Goal: Complete application form

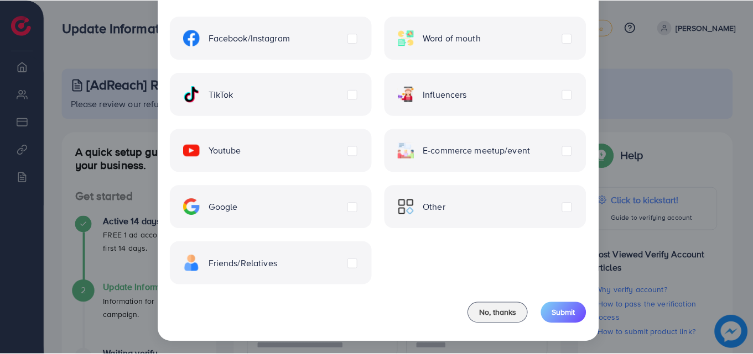
scroll to position [90, 0]
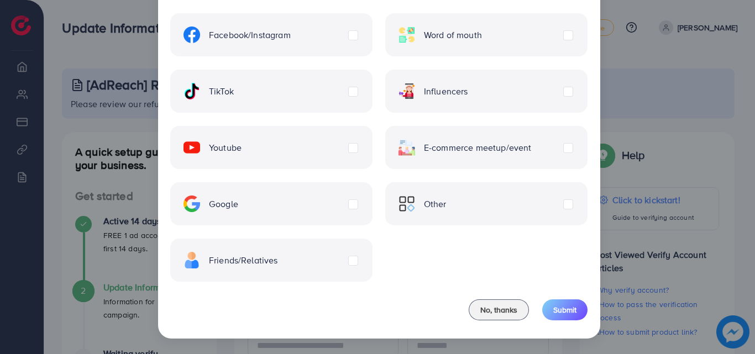
click at [447, 202] on label "Other" at bounding box center [423, 204] width 48 height 17
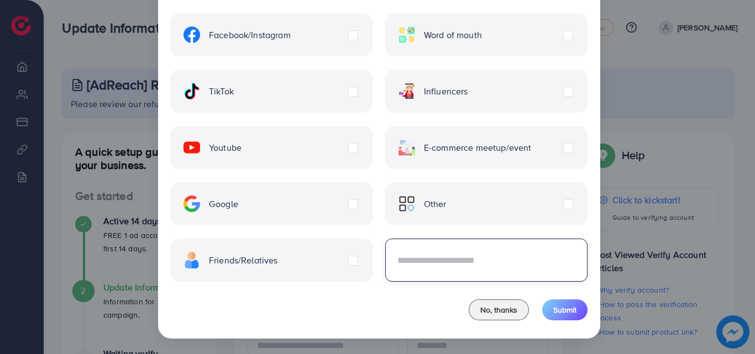
click at [539, 267] on input "text" at bounding box center [486, 260] width 202 height 43
type input "*******"
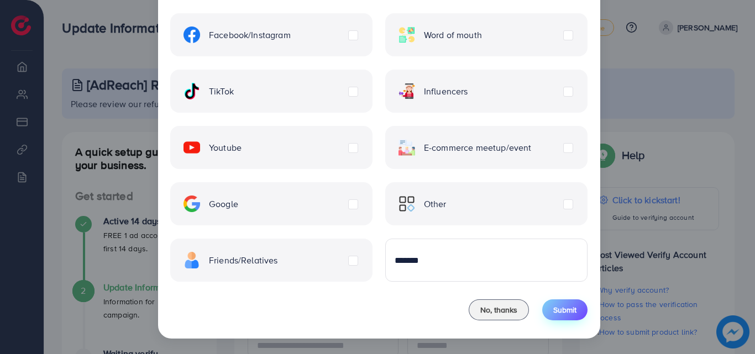
click at [560, 313] on span "Submit" at bounding box center [564, 310] width 23 height 11
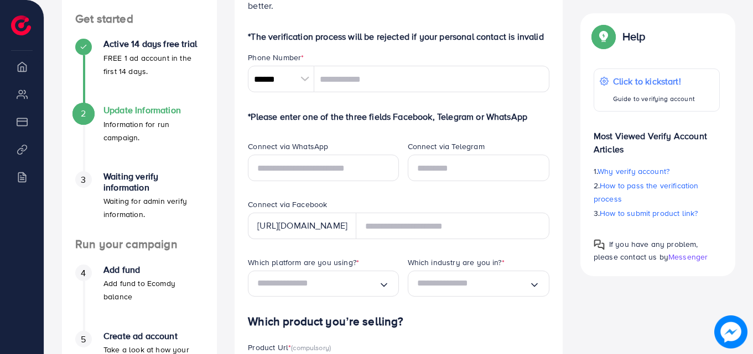
scroll to position [217, 0]
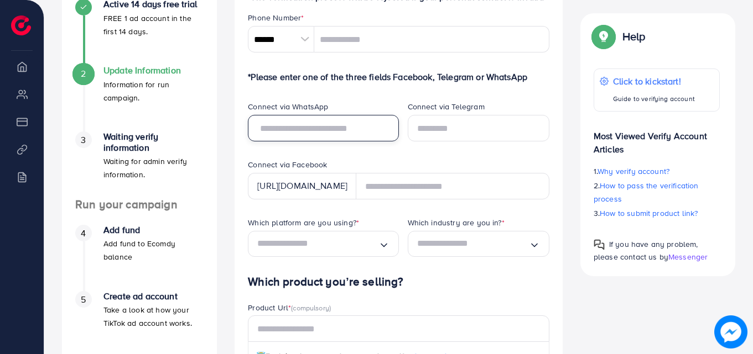
click at [326, 131] on input "text" at bounding box center [323, 128] width 150 height 27
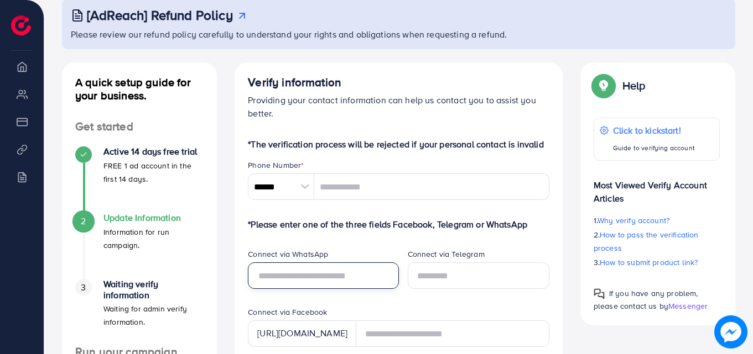
scroll to position [70, 0]
click at [299, 185] on div at bounding box center [304, 186] width 19 height 27
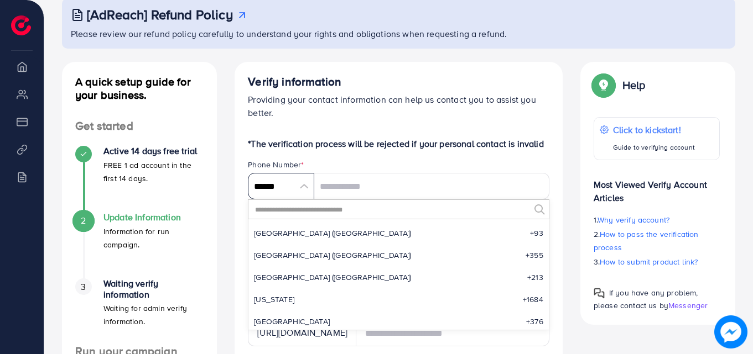
scroll to position [5134, 0]
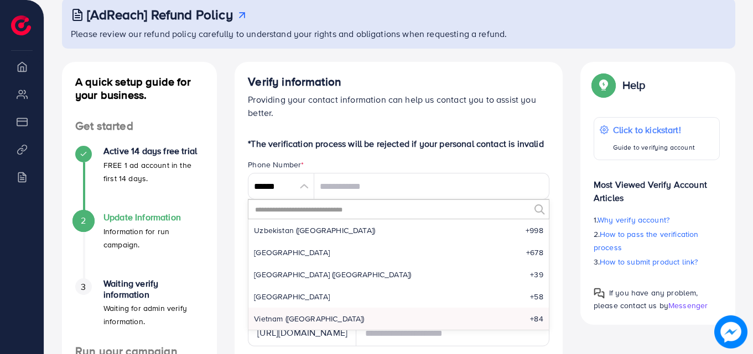
click at [299, 212] on input "text" at bounding box center [391, 209] width 275 height 19
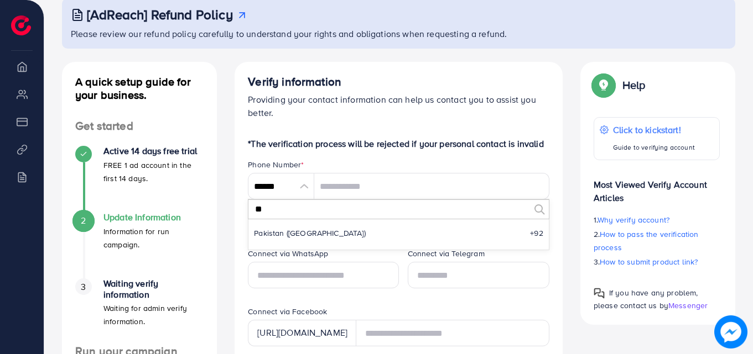
scroll to position [0, 0]
type input "**"
click at [287, 236] on span "Pakistan (‫[GEOGRAPHIC_DATA]‬‎)" at bounding box center [310, 233] width 112 height 11
type input "******"
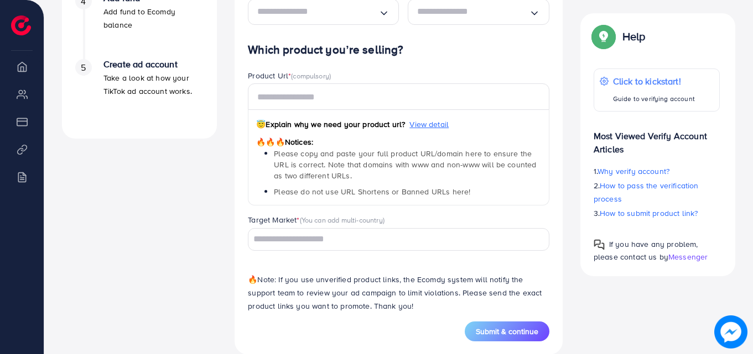
scroll to position [468, 0]
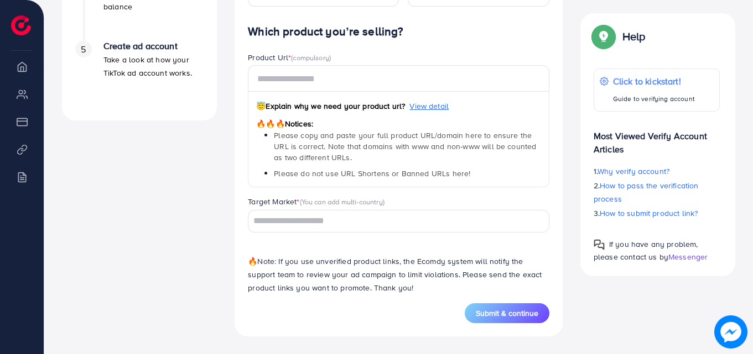
click at [312, 218] on input "Search for option" at bounding box center [391, 221] width 285 height 17
